Goal: Task Accomplishment & Management: Manage account settings

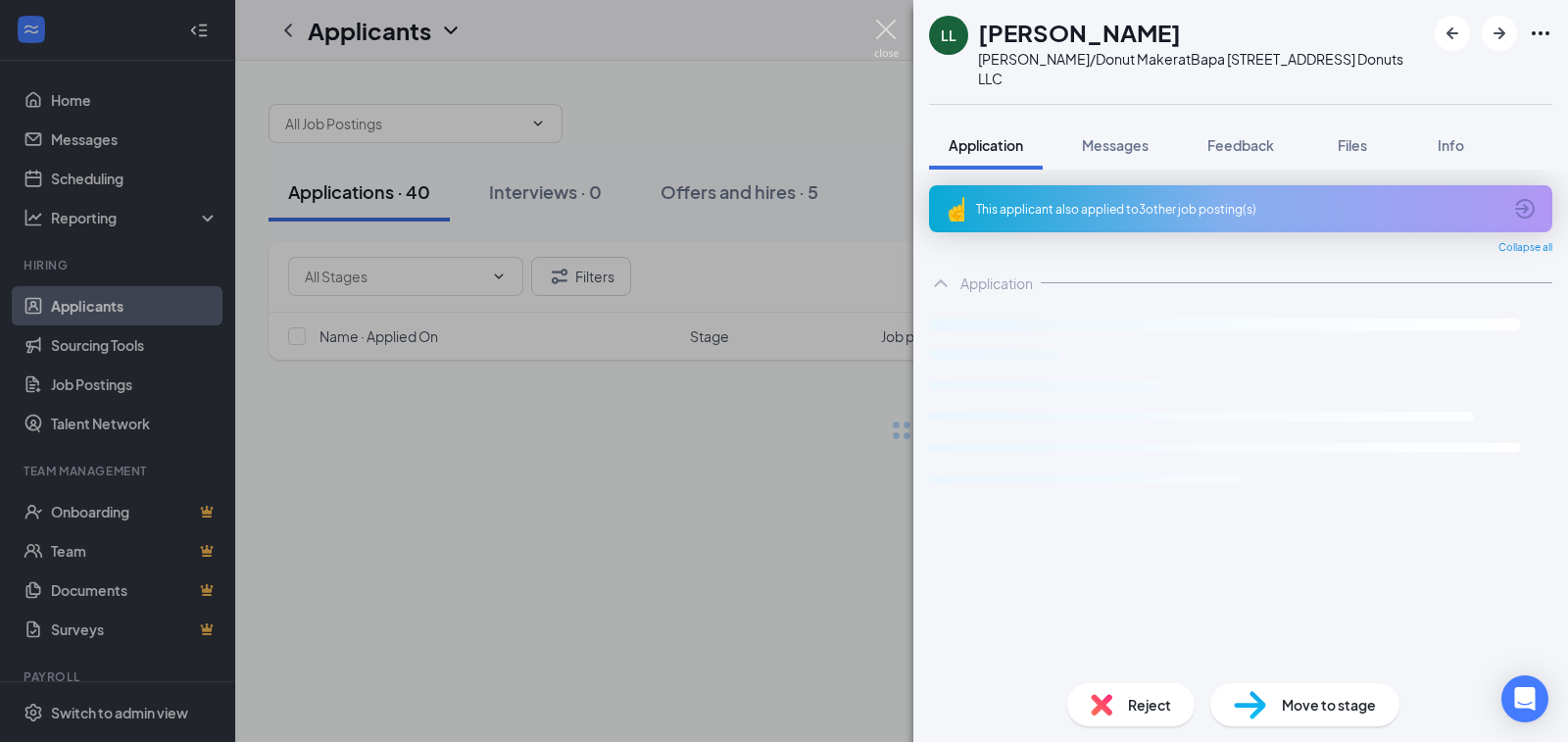
click at [883, 31] on img at bounding box center [886, 38] width 25 height 38
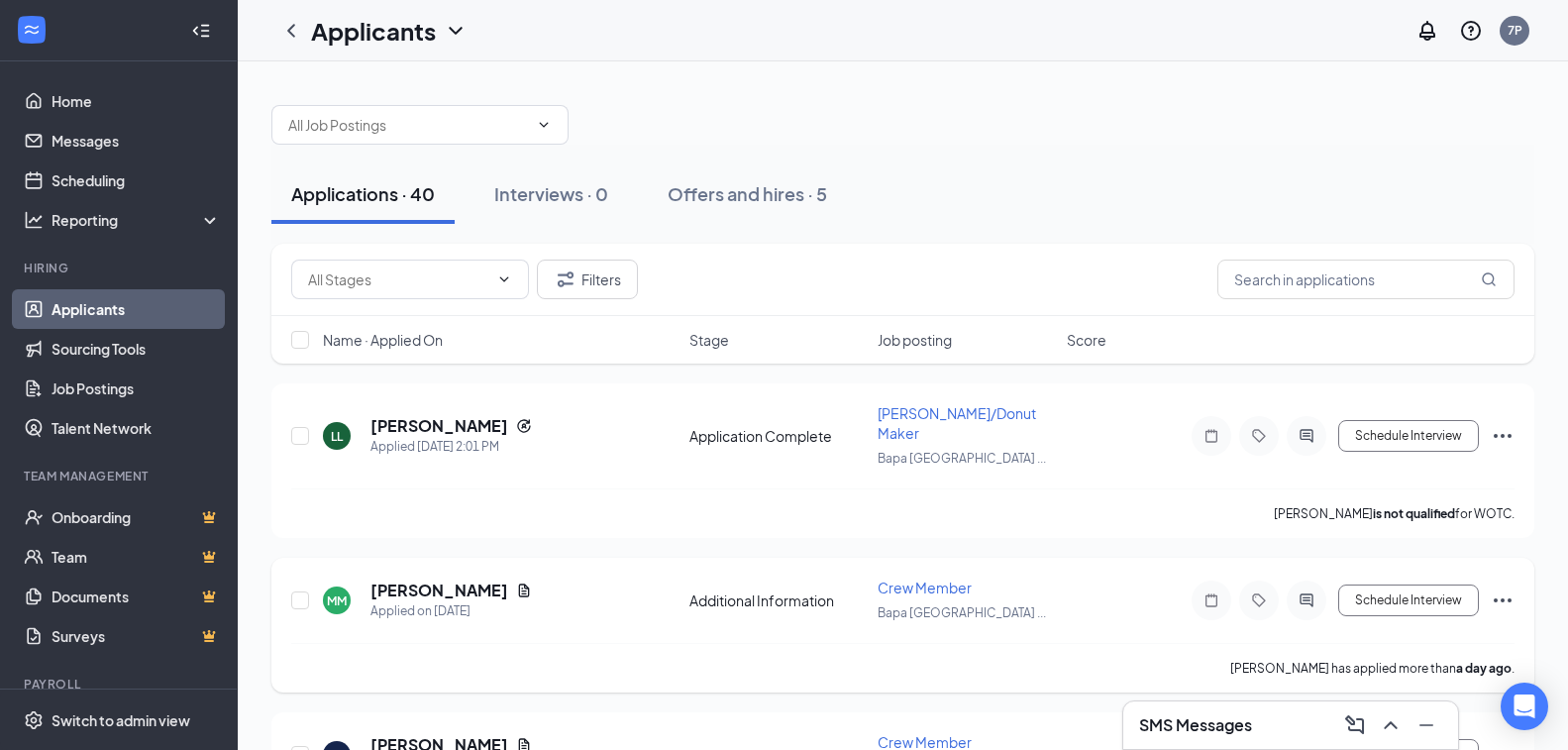
scroll to position [297, 0]
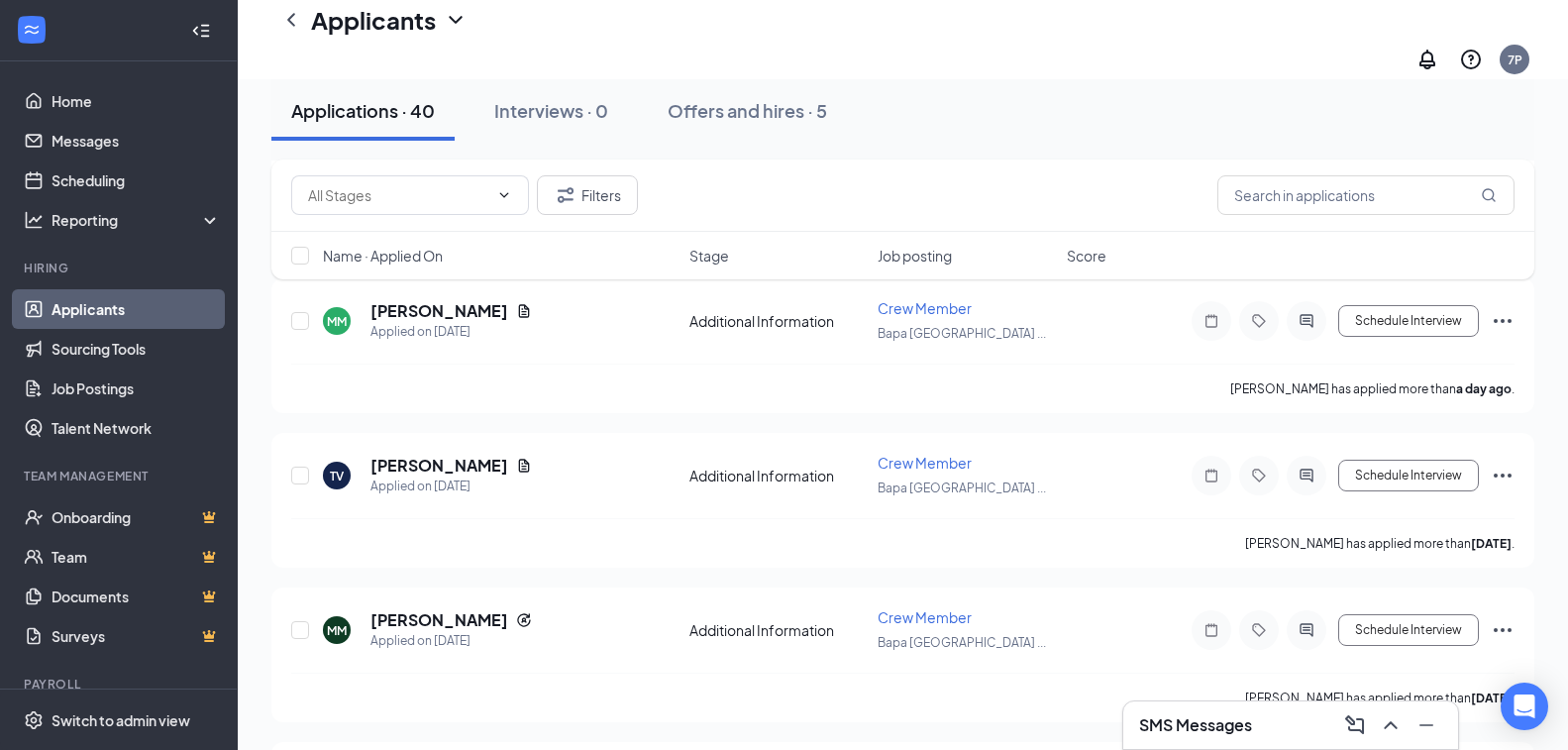
click at [1268, 723] on div "SMS Messages" at bounding box center [1291, 725] width 303 height 32
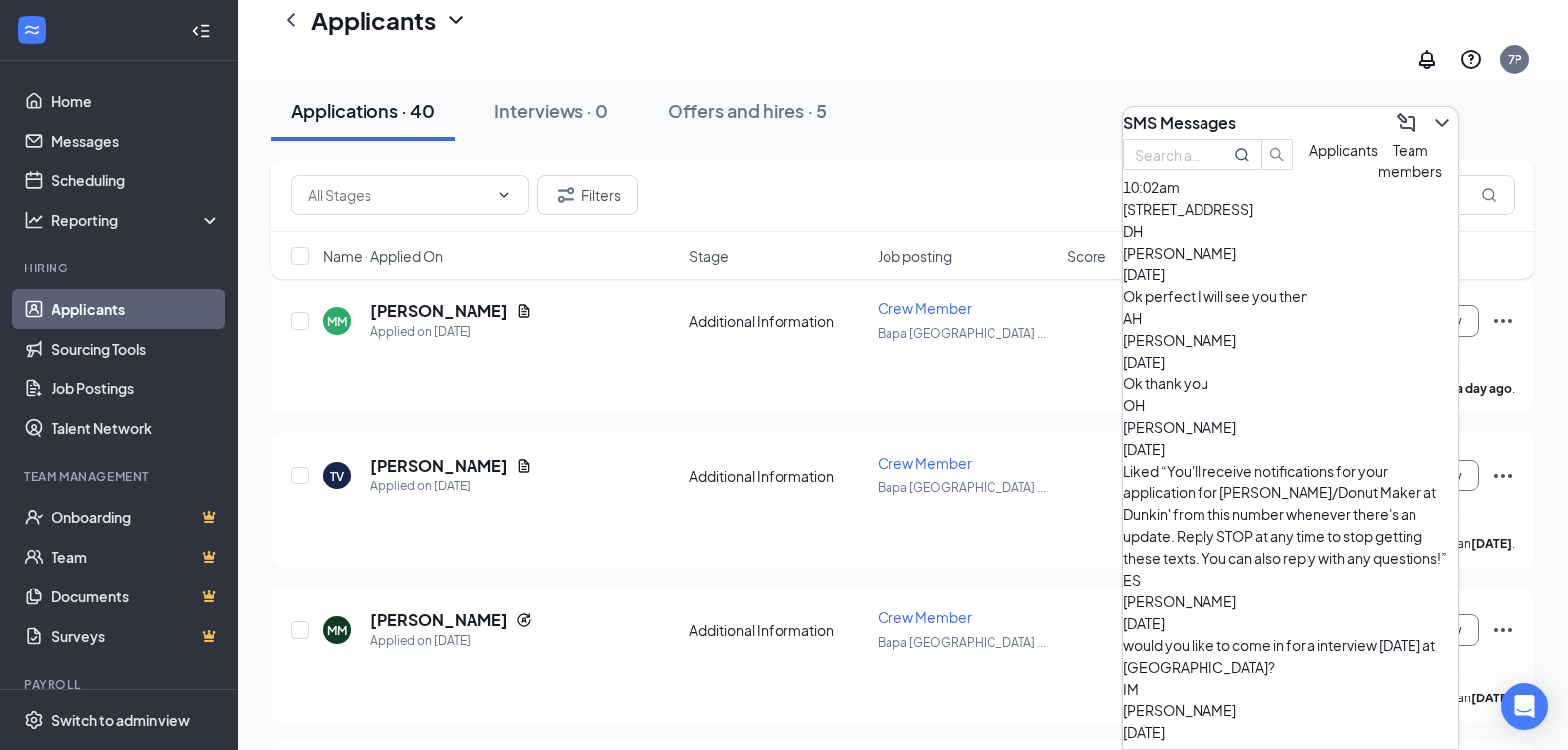
scroll to position [0, 0]
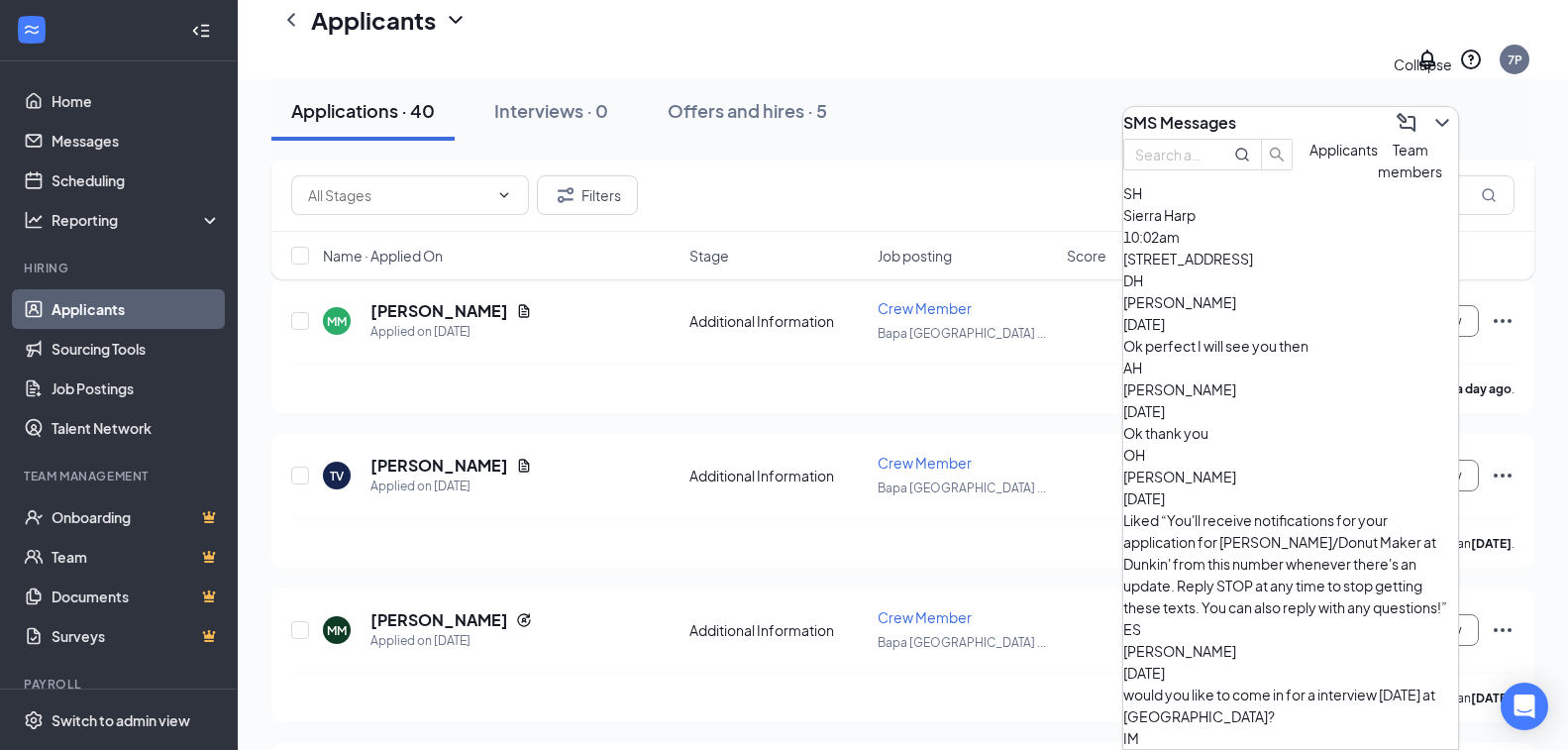
click at [1431, 116] on icon "ChevronDown" at bounding box center [1443, 123] width 24 height 24
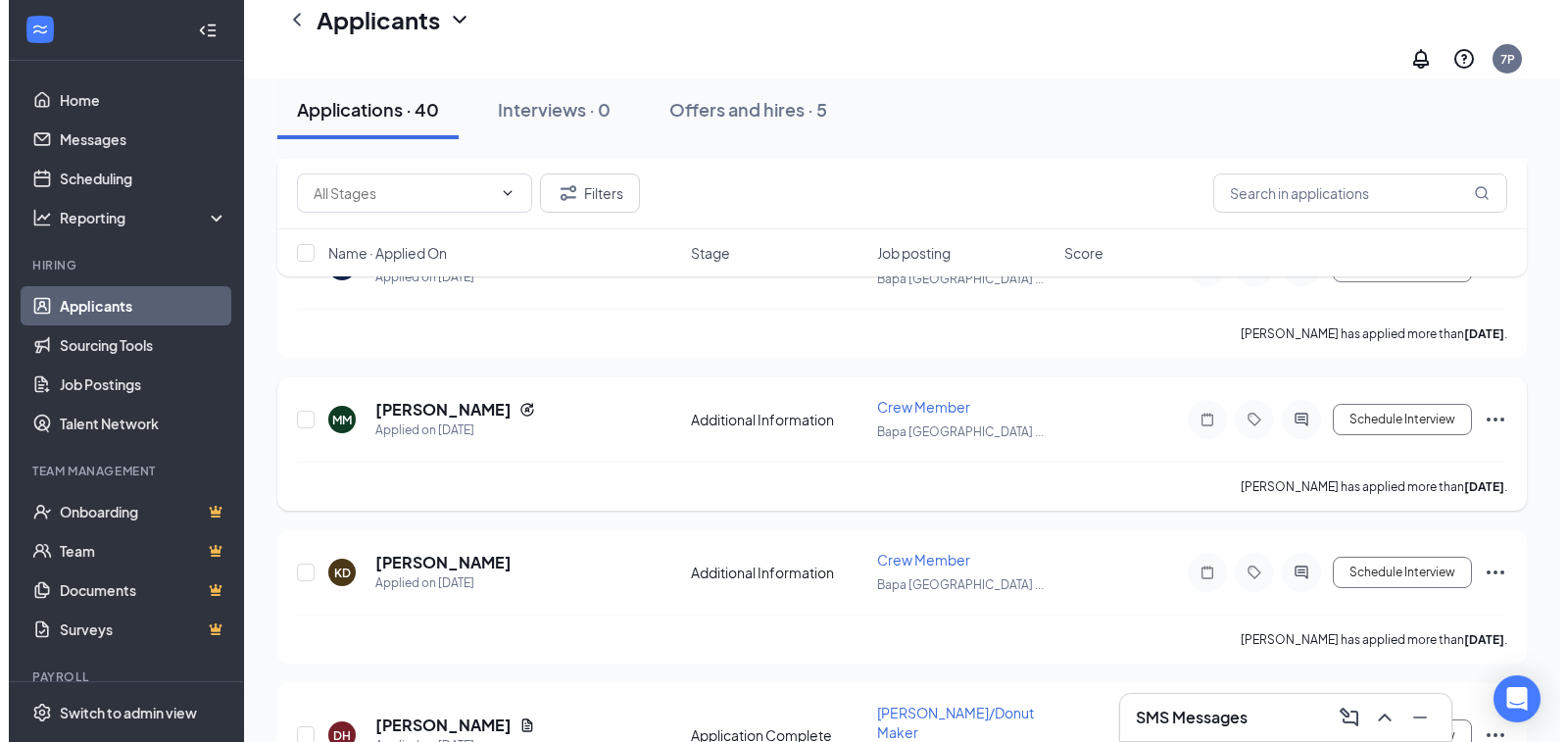
scroll to position [588, 0]
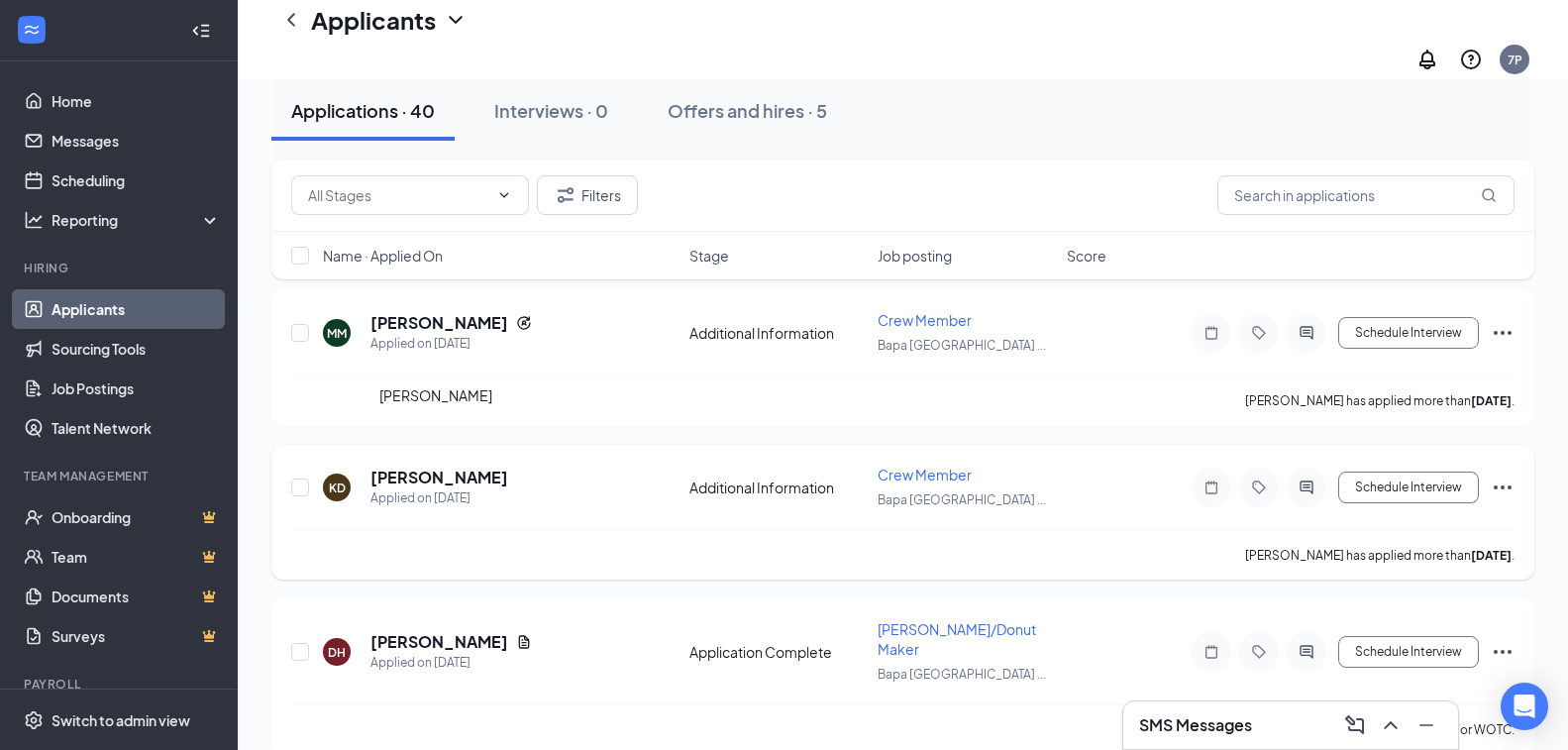
click at [458, 467] on h5 "[PERSON_NAME]" at bounding box center [439, 477] width 137 height 22
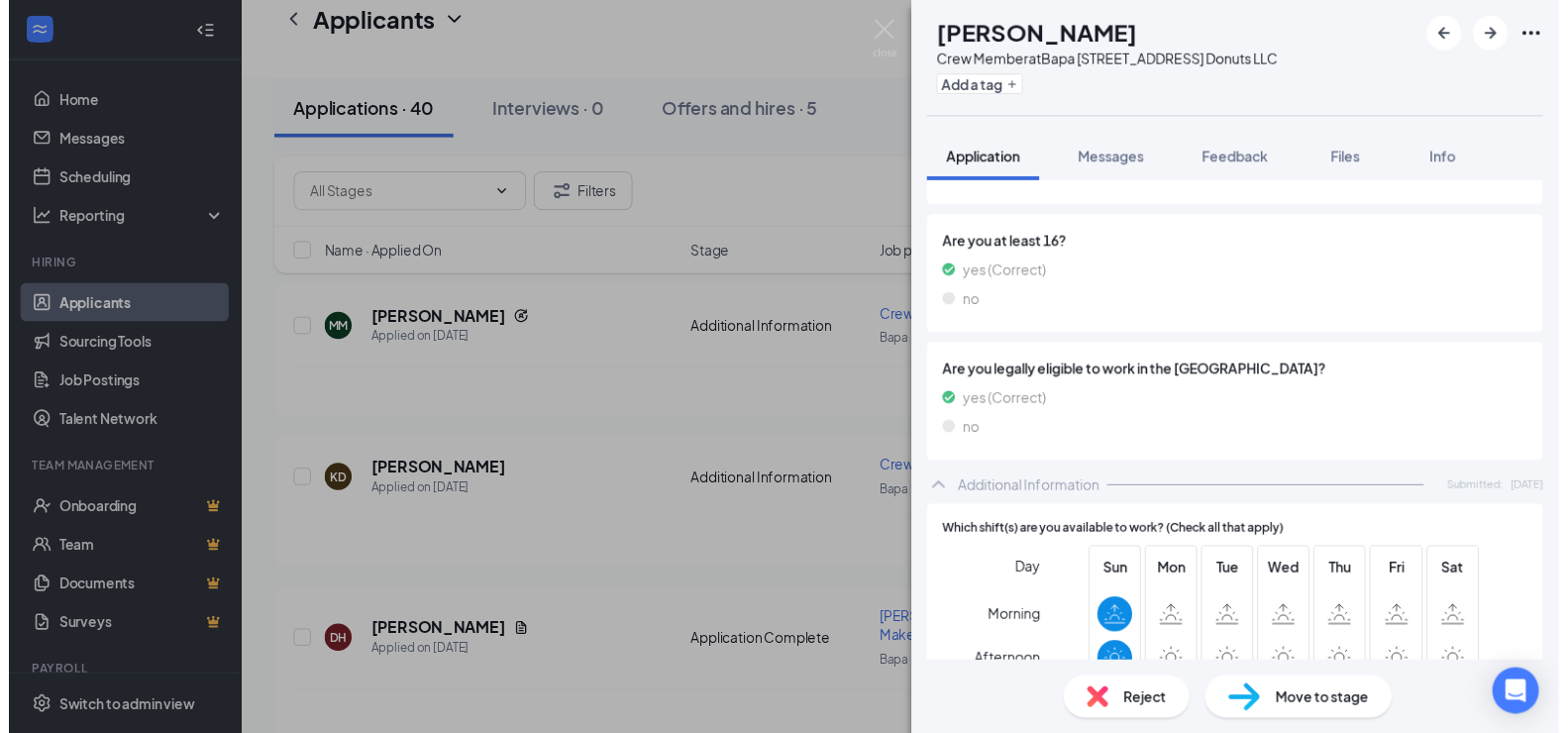
scroll to position [297, 0]
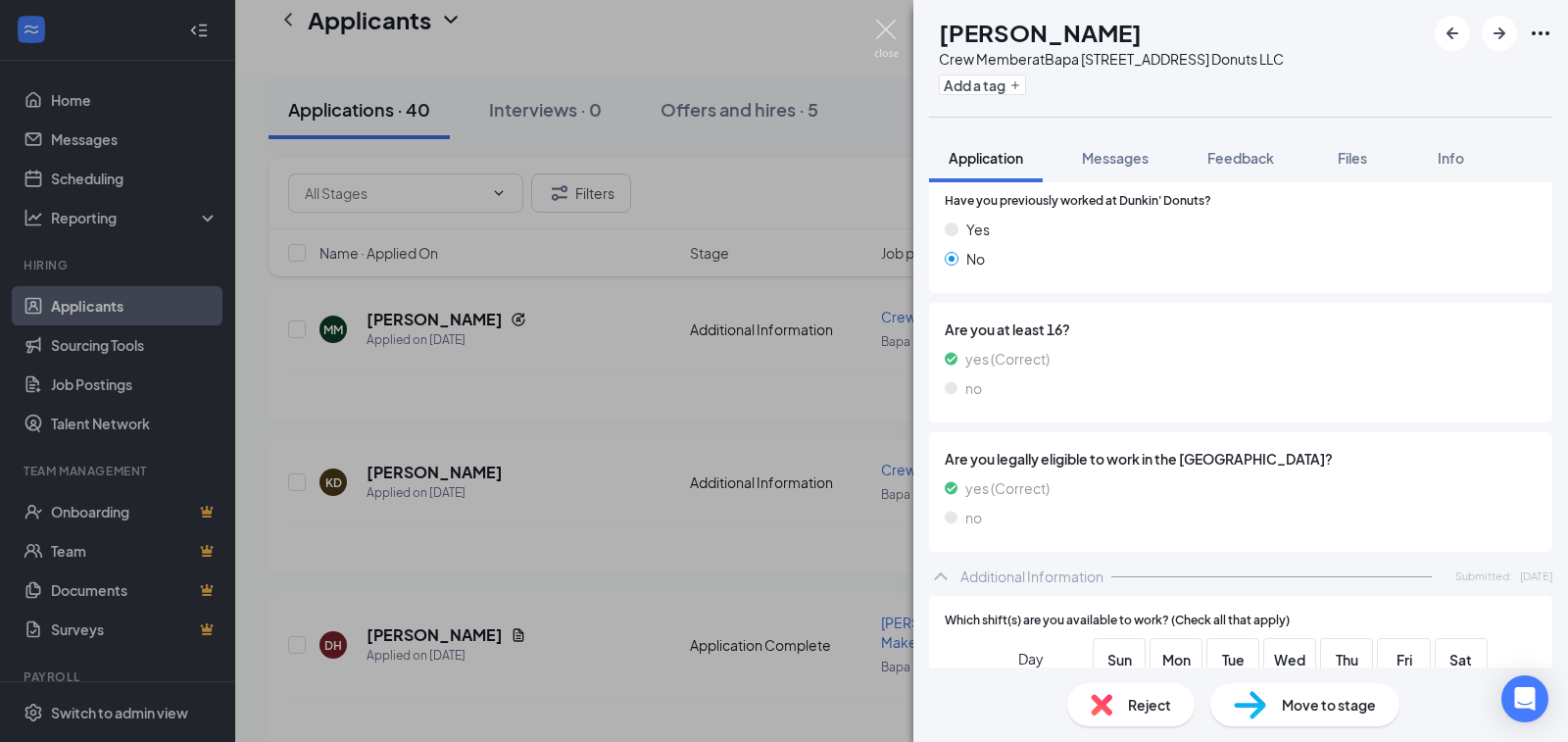
click at [877, 35] on img at bounding box center [886, 38] width 25 height 38
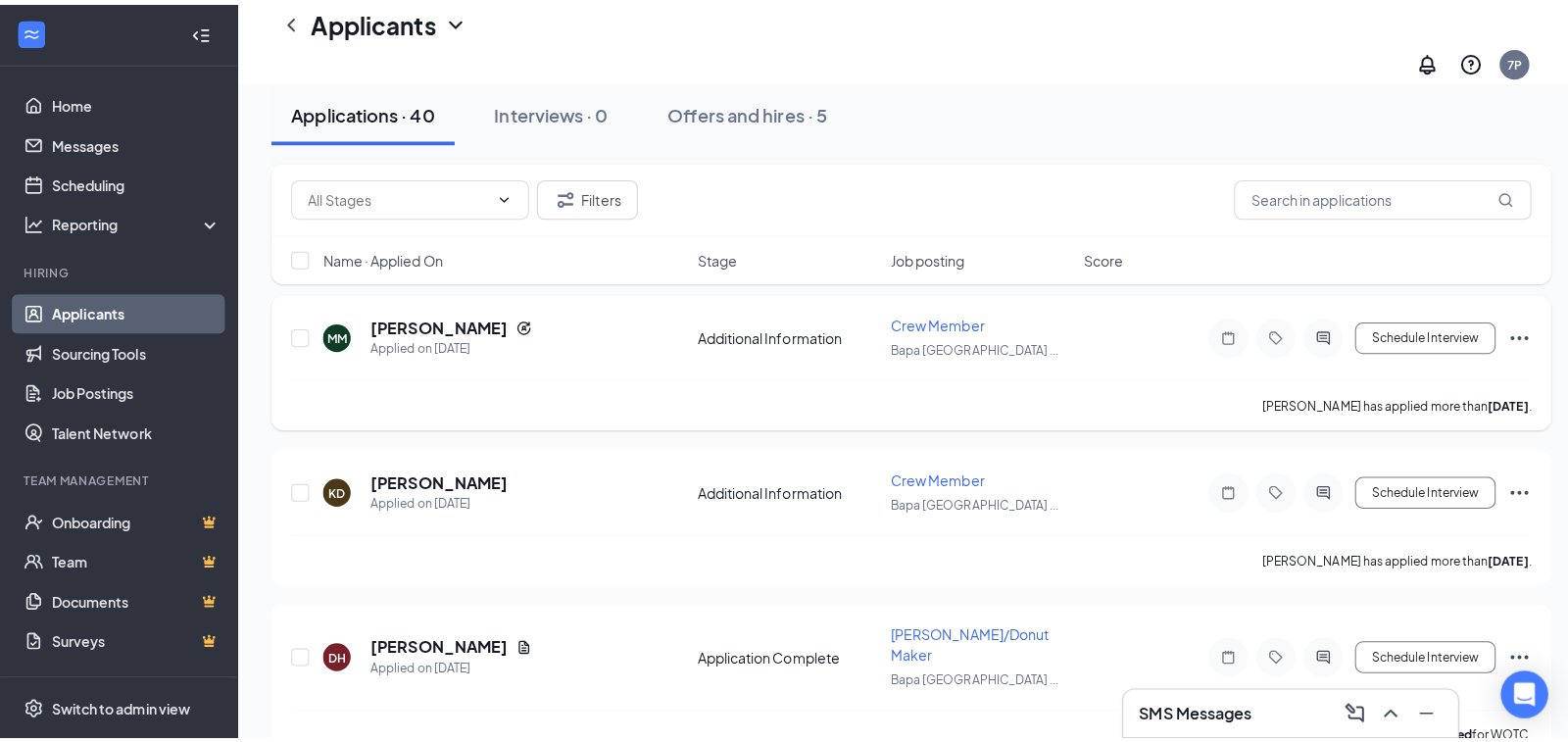
scroll to position [490, 0]
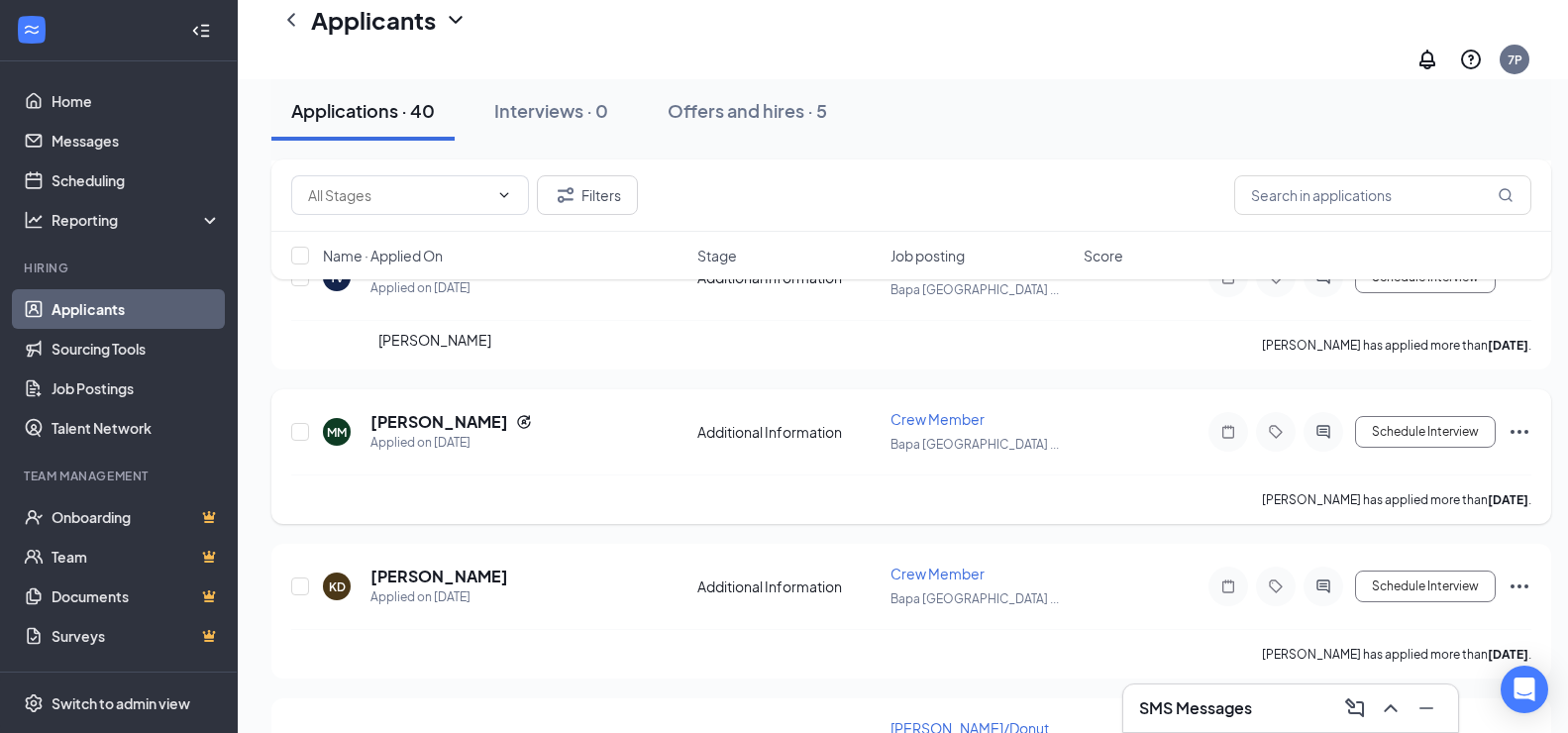
click at [457, 411] on h5 "[PERSON_NAME]" at bounding box center [439, 422] width 137 height 22
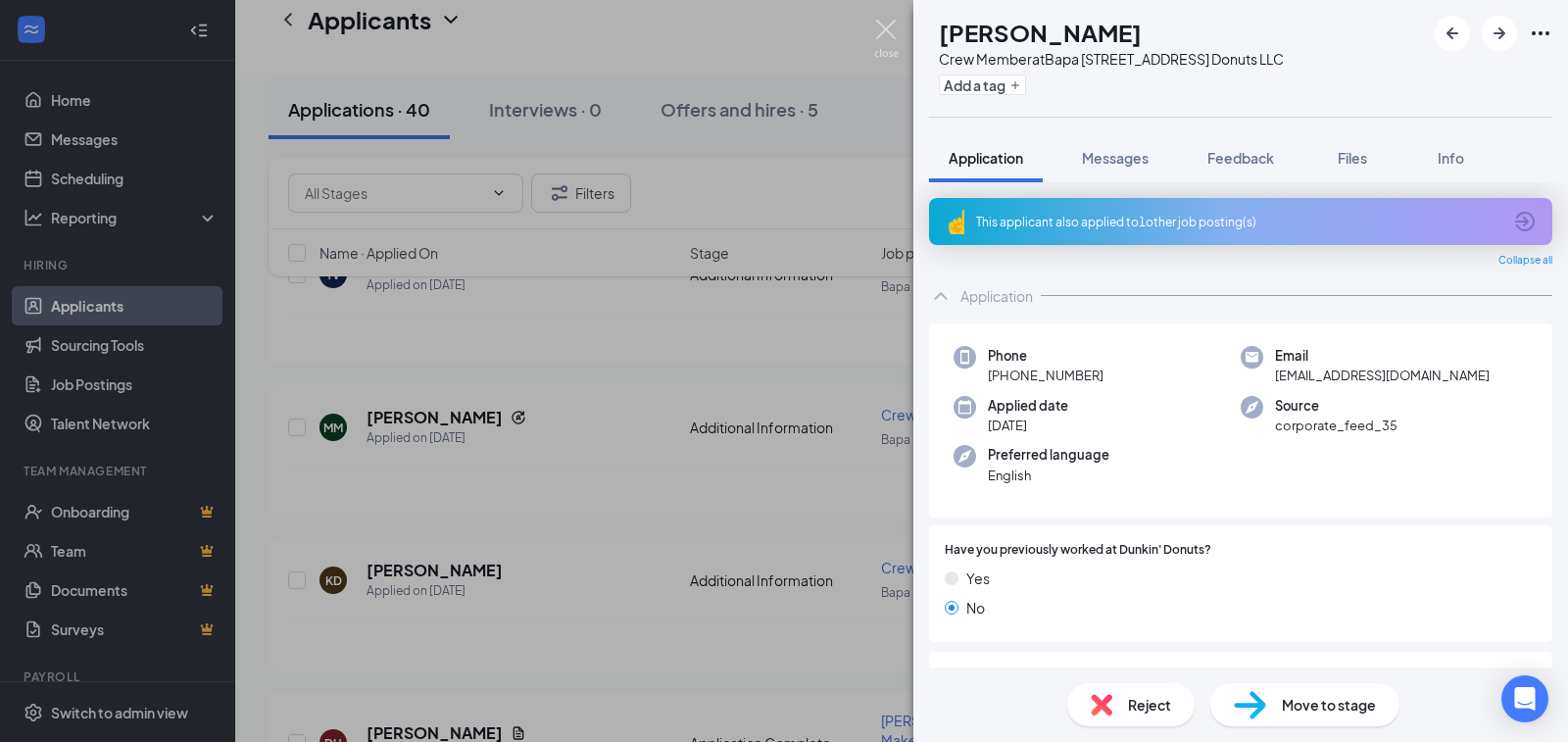
click at [891, 38] on img at bounding box center [886, 38] width 25 height 38
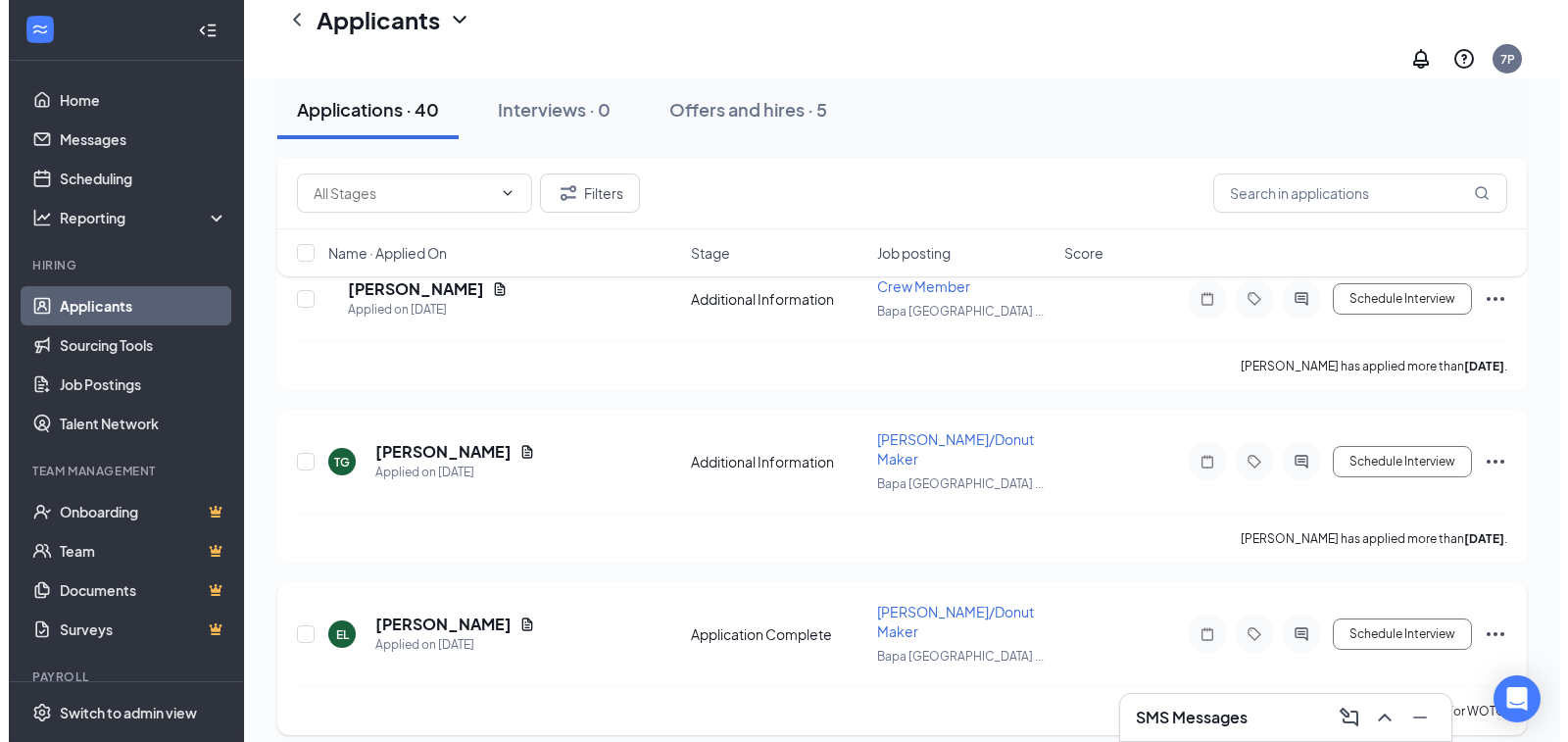
scroll to position [3922, 0]
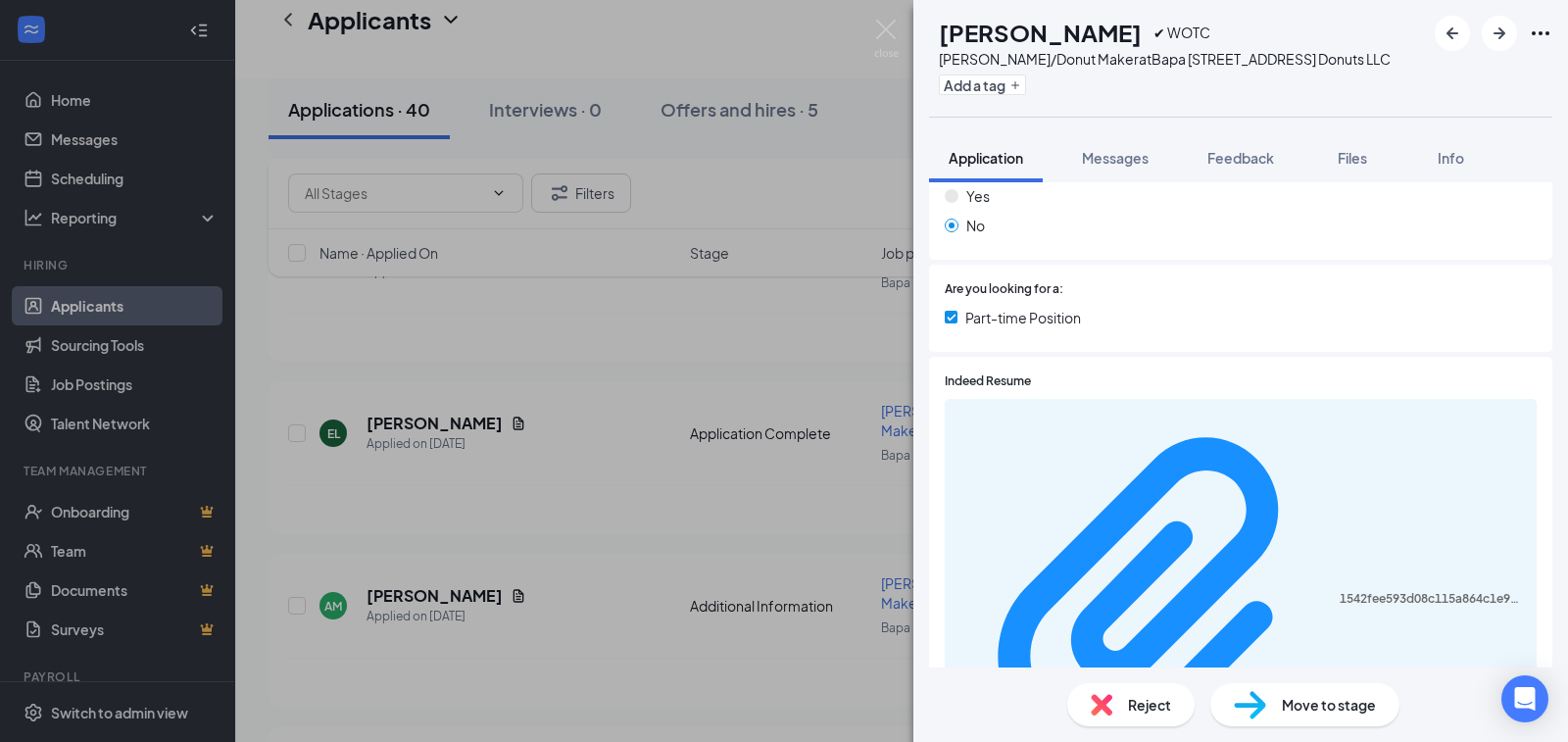
scroll to position [393, 0]
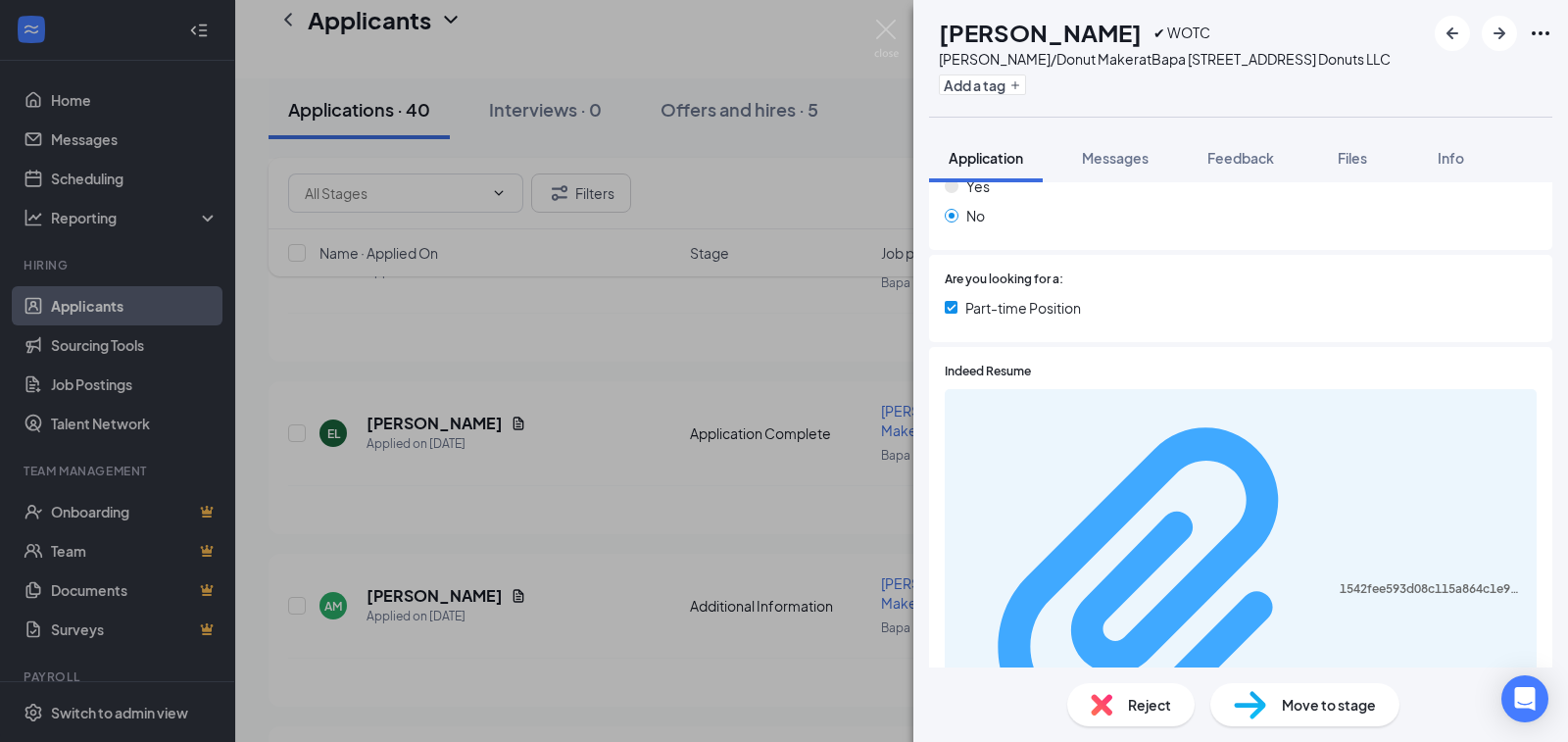
click at [1340, 582] on div "1542fee593d08c115a864c1e9179b8e3.pdf" at bounding box center [1432, 589] width 185 height 16
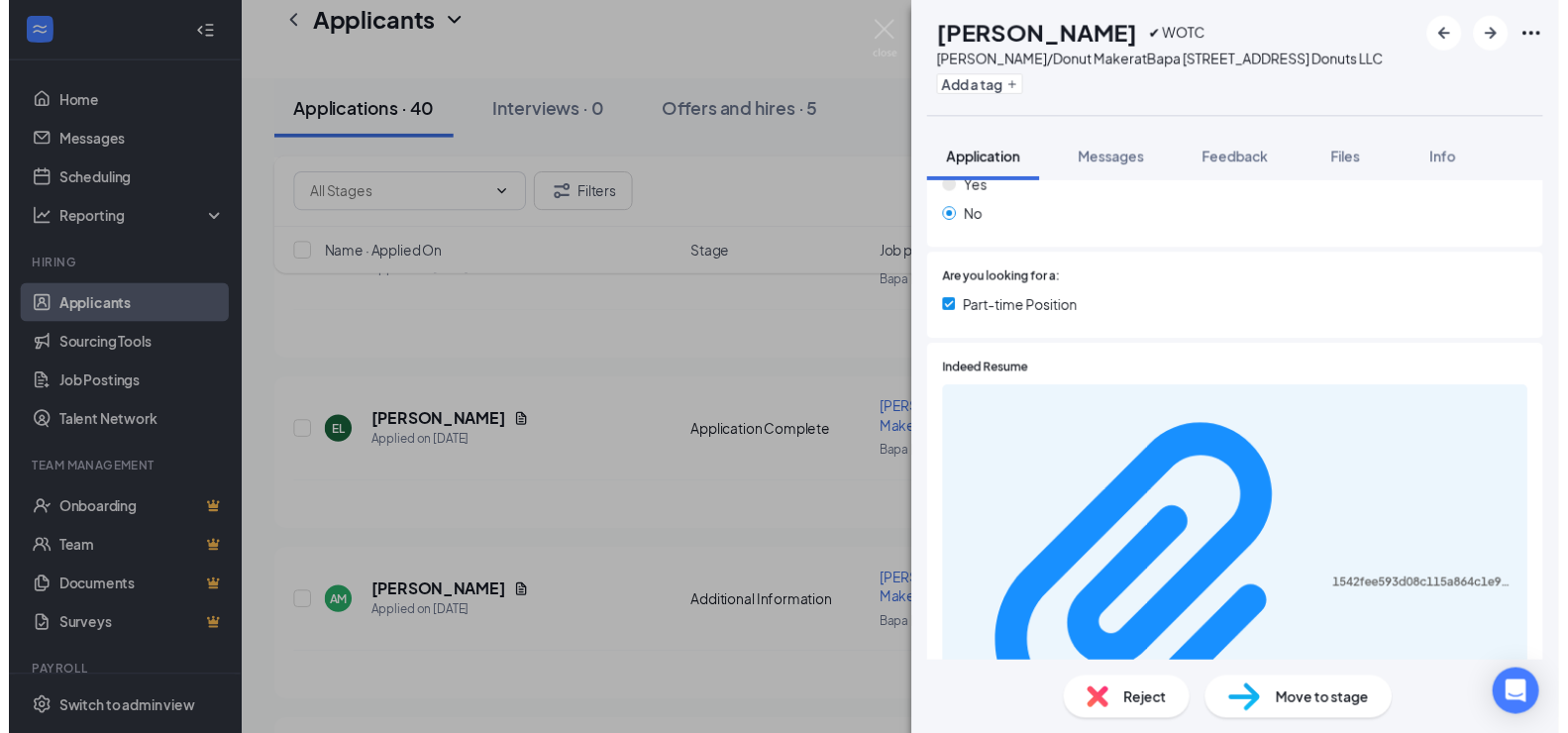
scroll to position [793, 0]
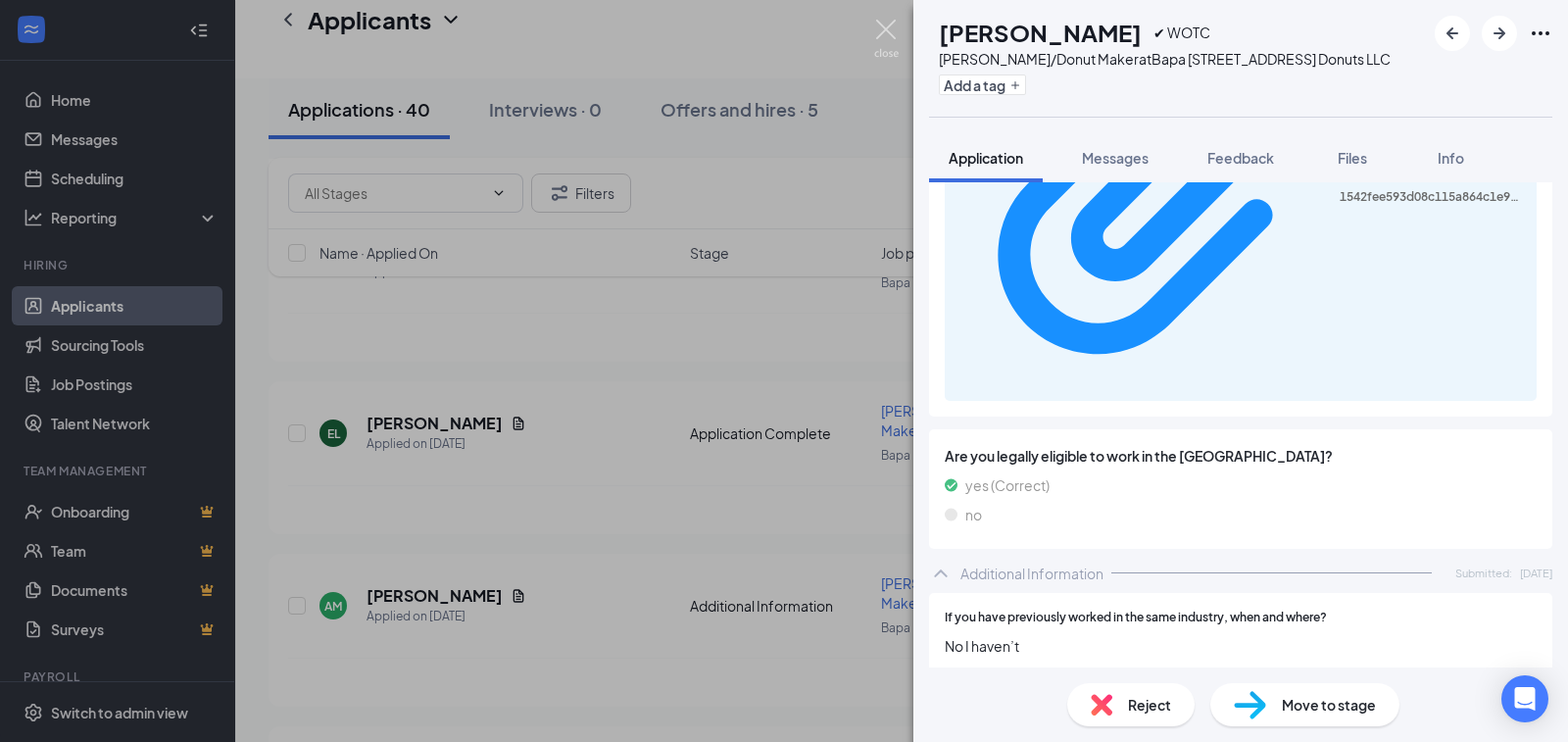
click at [893, 38] on img at bounding box center [886, 38] width 25 height 38
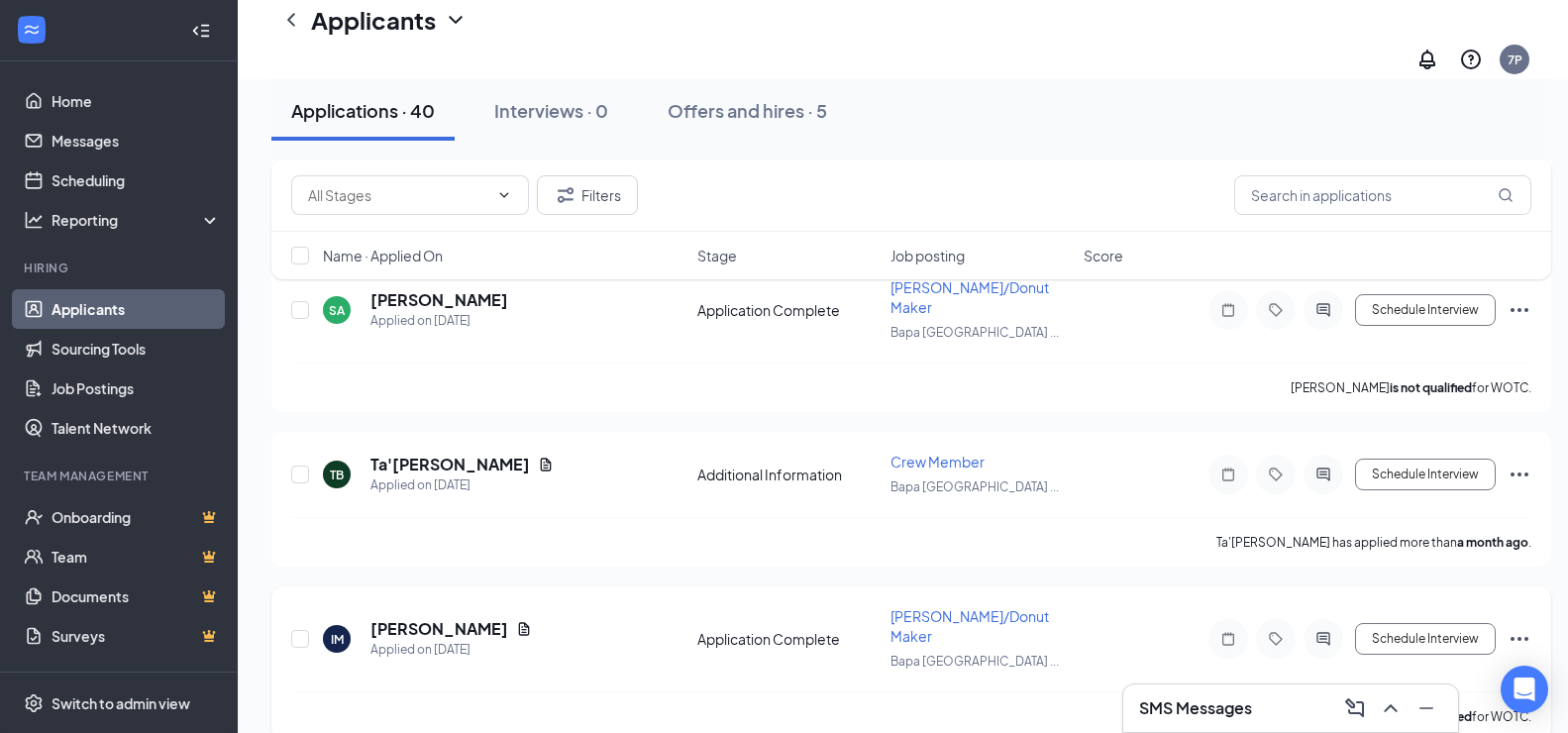
scroll to position [5837, 0]
